Goal: Task Accomplishment & Management: Complete application form

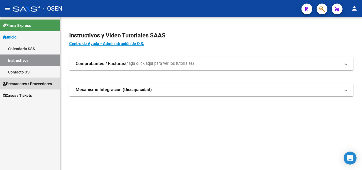
click at [26, 85] on span "Prestadores / Proveedores" at bounding box center [27, 84] width 49 height 6
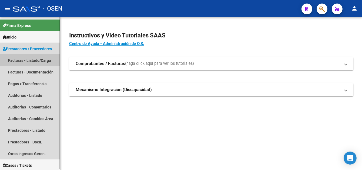
click at [44, 64] on link "Facturas - Listado/Carga" at bounding box center [30, 60] width 60 height 12
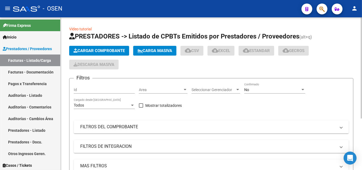
click at [95, 50] on span "Cargar Comprobante" at bounding box center [99, 50] width 51 height 5
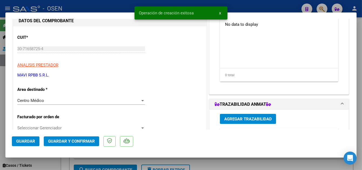
scroll to position [81, 0]
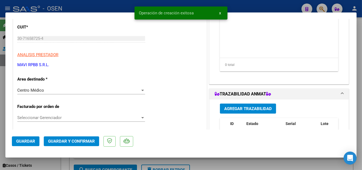
click at [28, 141] on span "Guardar" at bounding box center [25, 140] width 19 height 5
click at [122, 8] on div at bounding box center [181, 85] width 362 height 170
type input "$ 0,00"
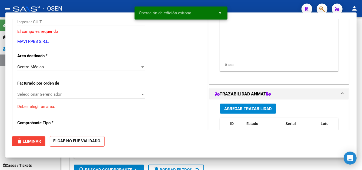
scroll to position [65, 0]
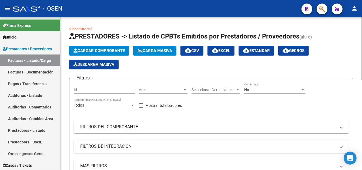
click at [108, 48] on span "Cargar Comprobante" at bounding box center [99, 50] width 51 height 5
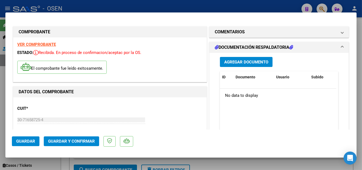
drag, startPoint x: 24, startPoint y: 137, endPoint x: 119, endPoint y: 24, distance: 147.2
click at [24, 136] on button "Guardar" at bounding box center [26, 141] width 28 height 10
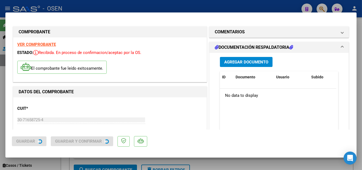
click at [126, 3] on div at bounding box center [181, 85] width 362 height 170
type input "$ 0,00"
